Goal: Information Seeking & Learning: Learn about a topic

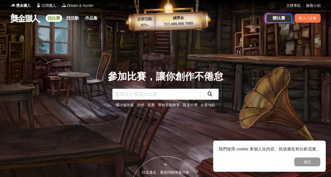
click at [54, 17] on link "找比賽" at bounding box center [54, 18] width 17 height 7
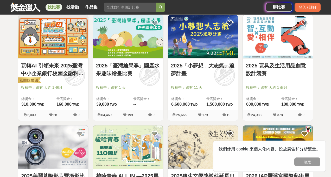
scroll to position [432, 0]
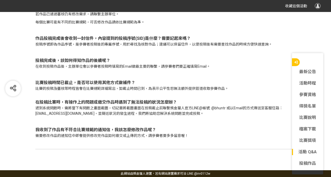
scroll to position [1674, 0]
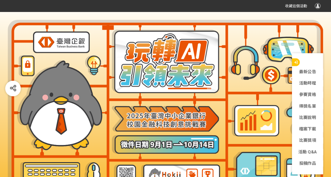
scroll to position [18, 0]
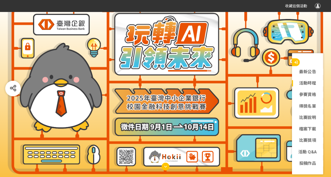
click at [309, 86] on link "活動時程" at bounding box center [307, 83] width 31 height 6
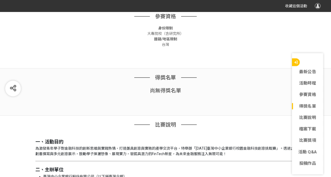
scroll to position [359, 0]
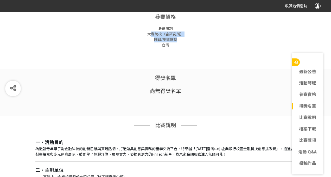
drag, startPoint x: 152, startPoint y: 35, endPoint x: 179, endPoint y: 38, distance: 26.7
click at [179, 38] on div "身份限制 大專院校（含研究所） 國籍/地區限制 台灣" at bounding box center [165, 37] width 260 height 22
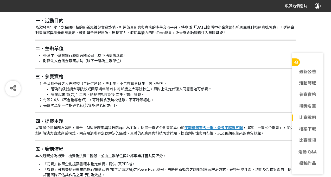
scroll to position [549, 0]
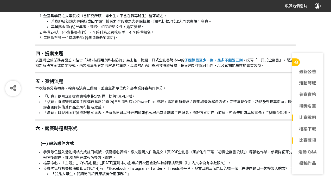
click at [308, 143] on link "比賽獎項" at bounding box center [307, 140] width 31 height 6
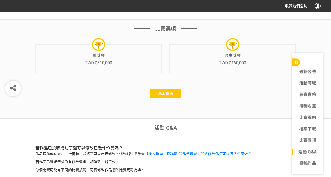
click at [309, 150] on link "活動 Q&A" at bounding box center [307, 152] width 31 height 6
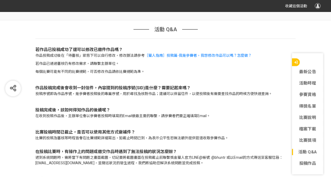
scroll to position [1706, 0]
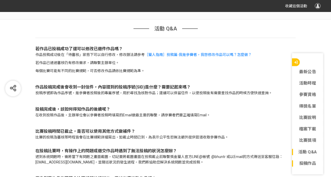
click at [310, 162] on link "投稿作品" at bounding box center [307, 163] width 31 height 6
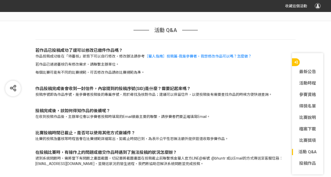
scroll to position [1706, 0]
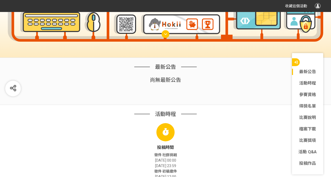
scroll to position [36, 0]
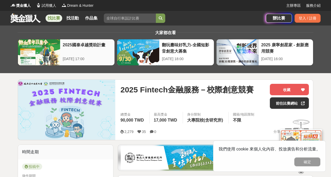
click at [78, 47] on div "2025國泰卓越獎助計畫" at bounding box center [87, 48] width 49 height 12
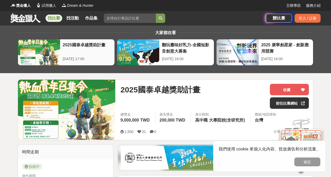
click at [86, 47] on div "2025國泰卓越獎助計畫" at bounding box center [87, 48] width 49 height 12
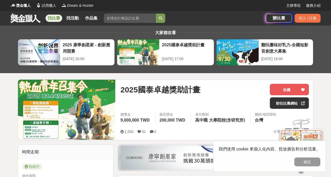
click at [27, 15] on link at bounding box center [25, 18] width 31 height 10
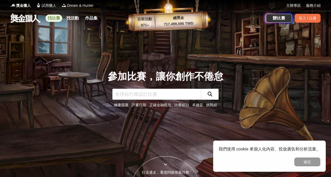
click at [56, 15] on link "找比賽" at bounding box center [54, 18] width 17 height 7
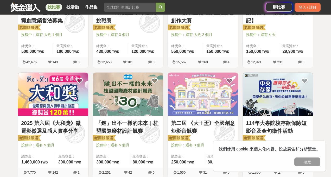
scroll to position [257, 0]
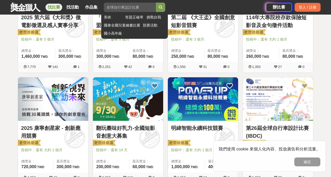
click at [124, 11] on input "search" at bounding box center [130, 7] width 52 height 9
click at [156, 3] on button "submit" at bounding box center [160, 7] width 9 height 9
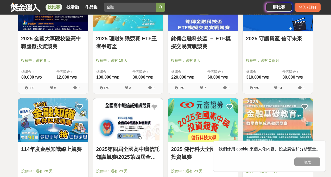
scroll to position [346, 0]
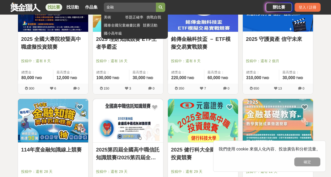
type input "金"
type input "企業"
click at [156, 3] on button "submit" at bounding box center [160, 7] width 9 height 9
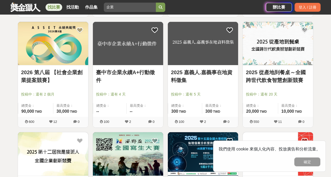
scroll to position [524, 0]
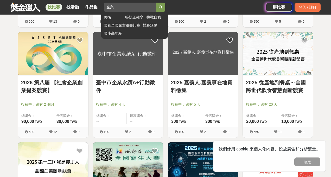
click at [131, 4] on input "企業" at bounding box center [130, 7] width 52 height 9
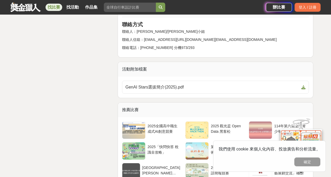
scroll to position [849, 0]
